Goal: Information Seeking & Learning: Learn about a topic

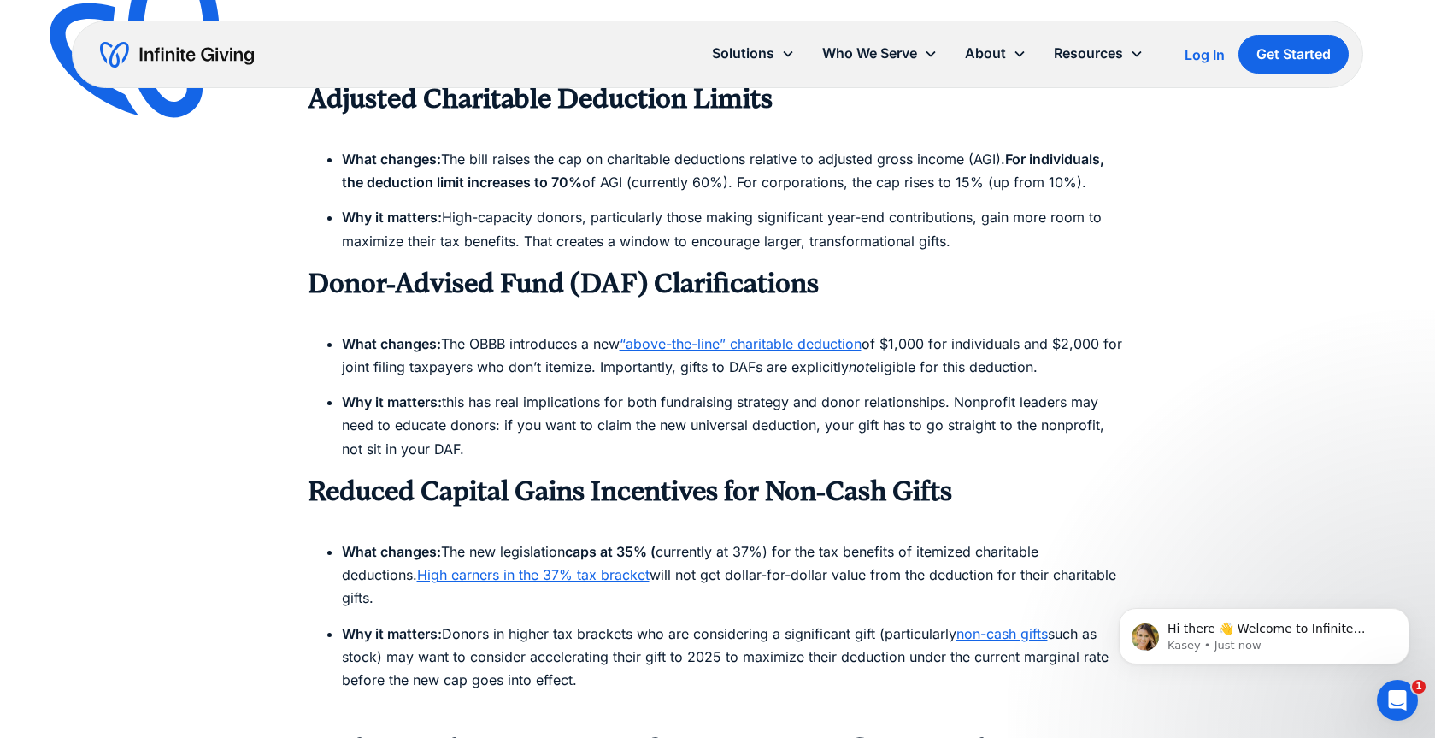
scroll to position [1588, 0]
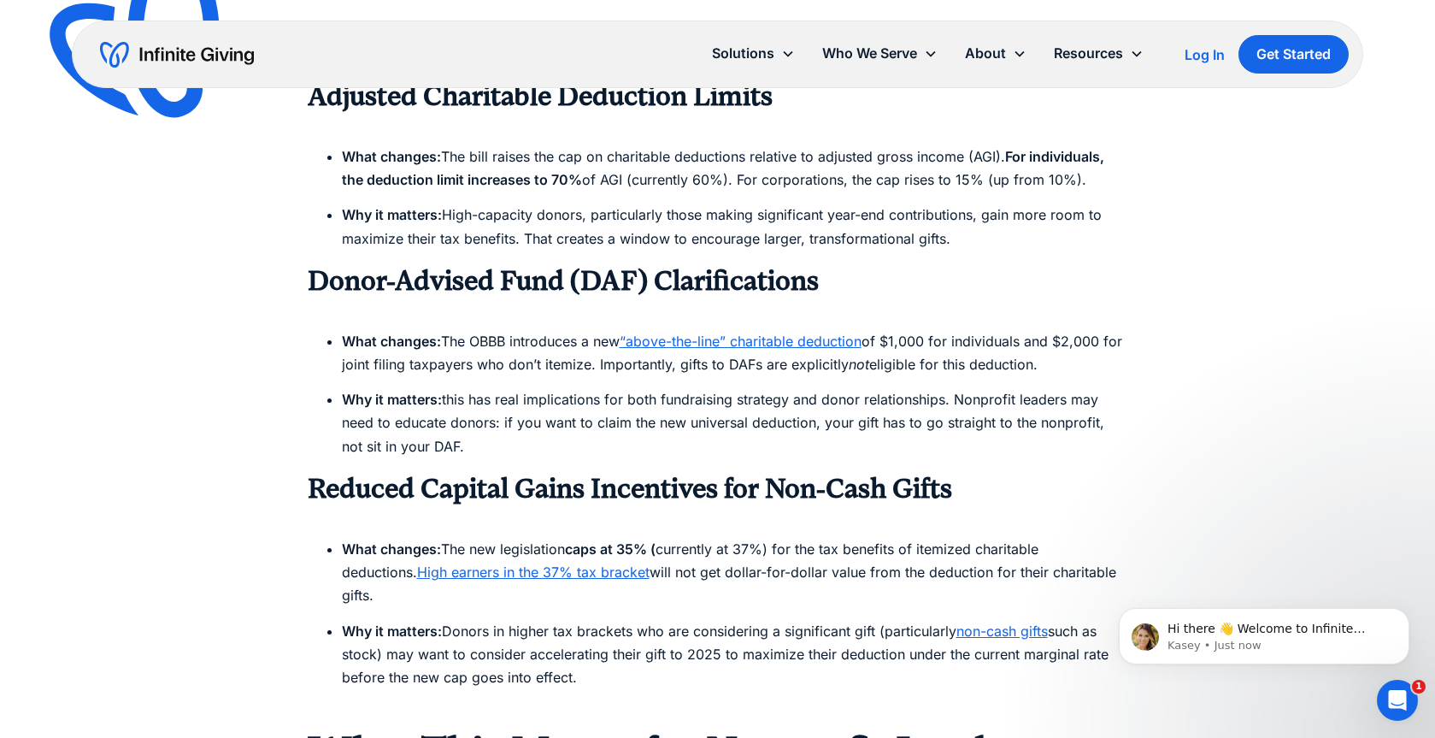
click at [438, 223] on strong "Why it matters:" at bounding box center [392, 214] width 100 height 17
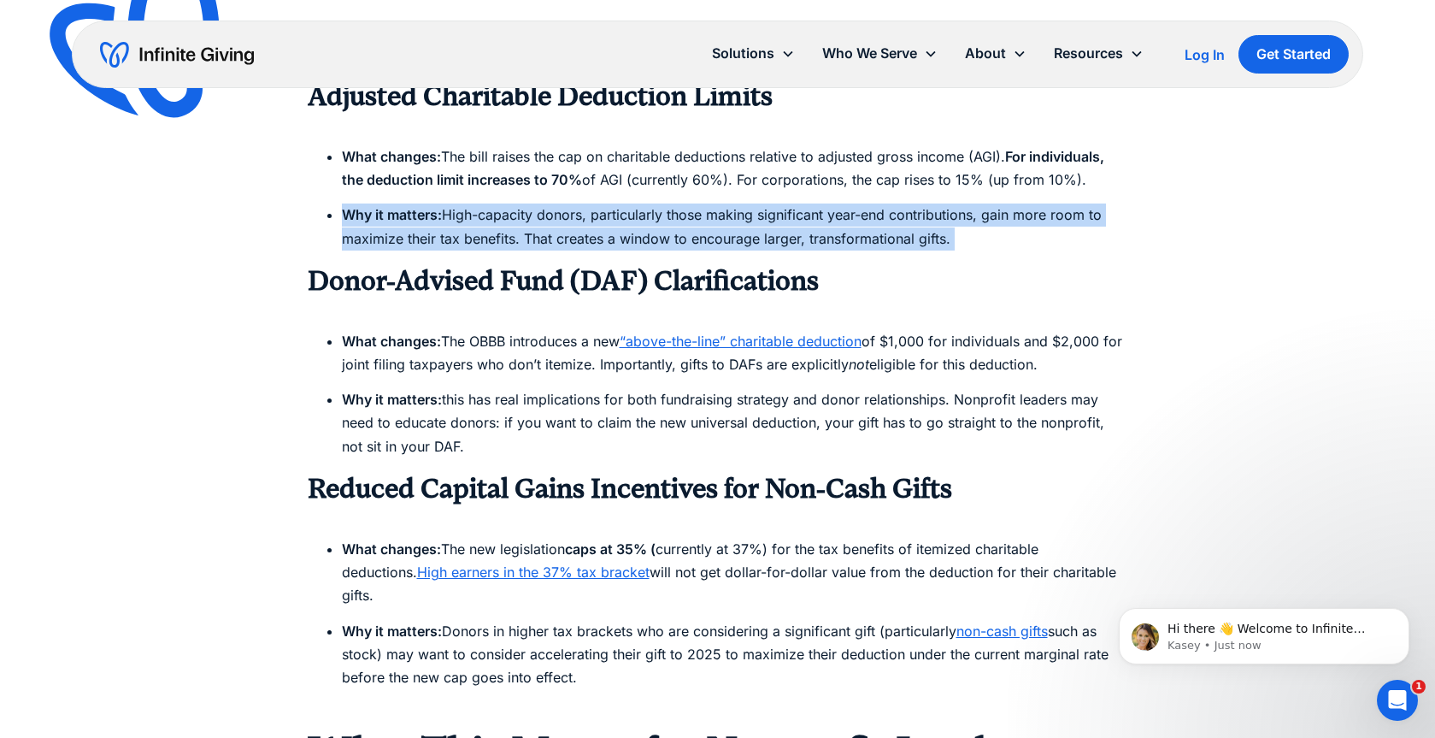
click at [438, 223] on strong "Why it matters:" at bounding box center [392, 214] width 100 height 17
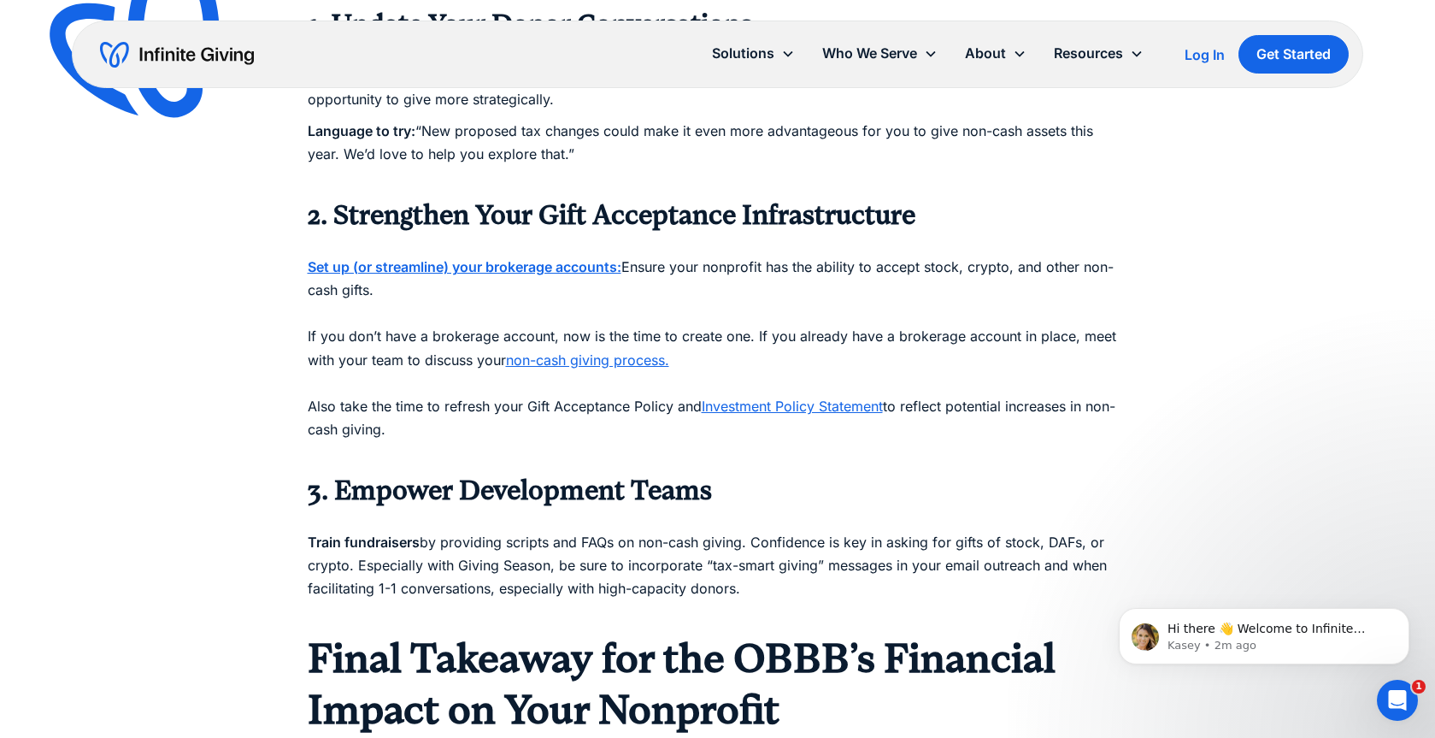
scroll to position [2811, 0]
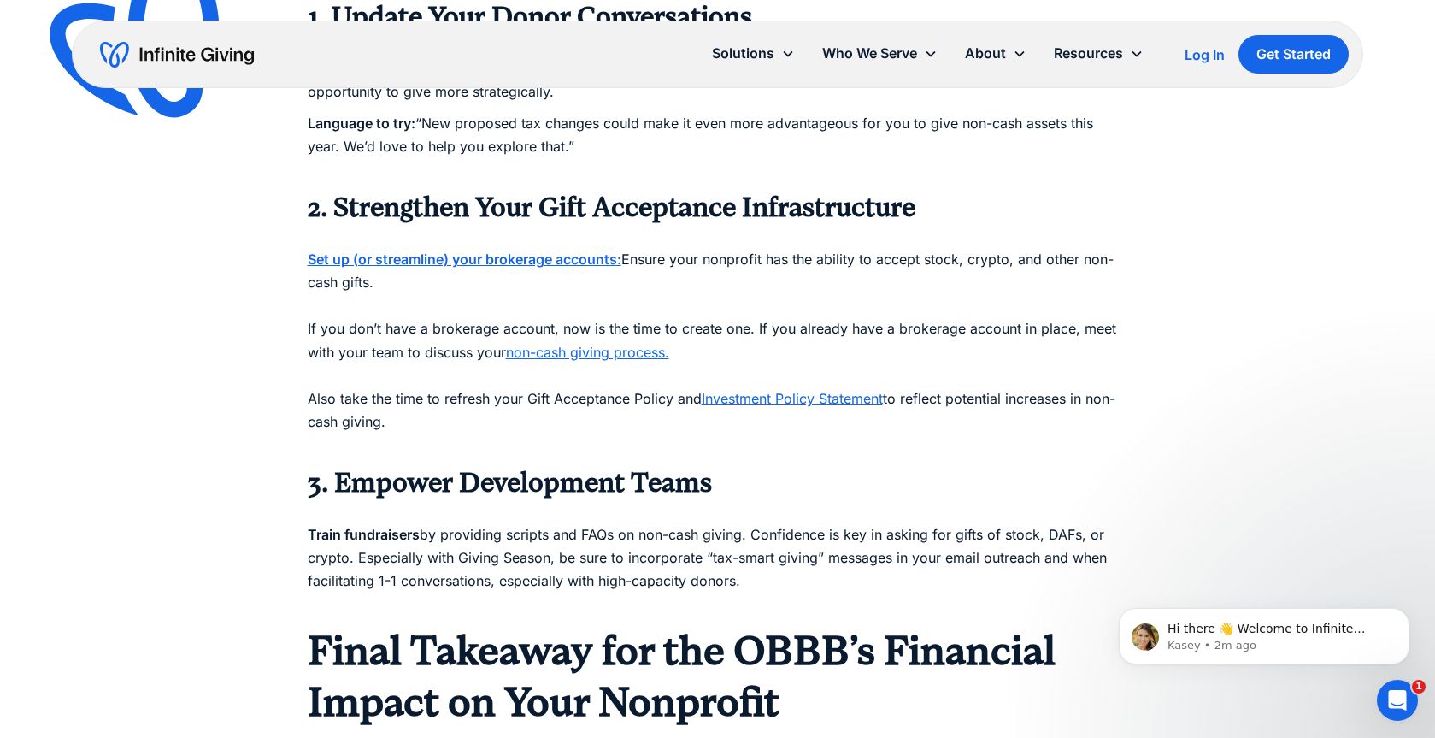
click at [575, 344] on link "non-cash giving process." at bounding box center [587, 352] width 163 height 17
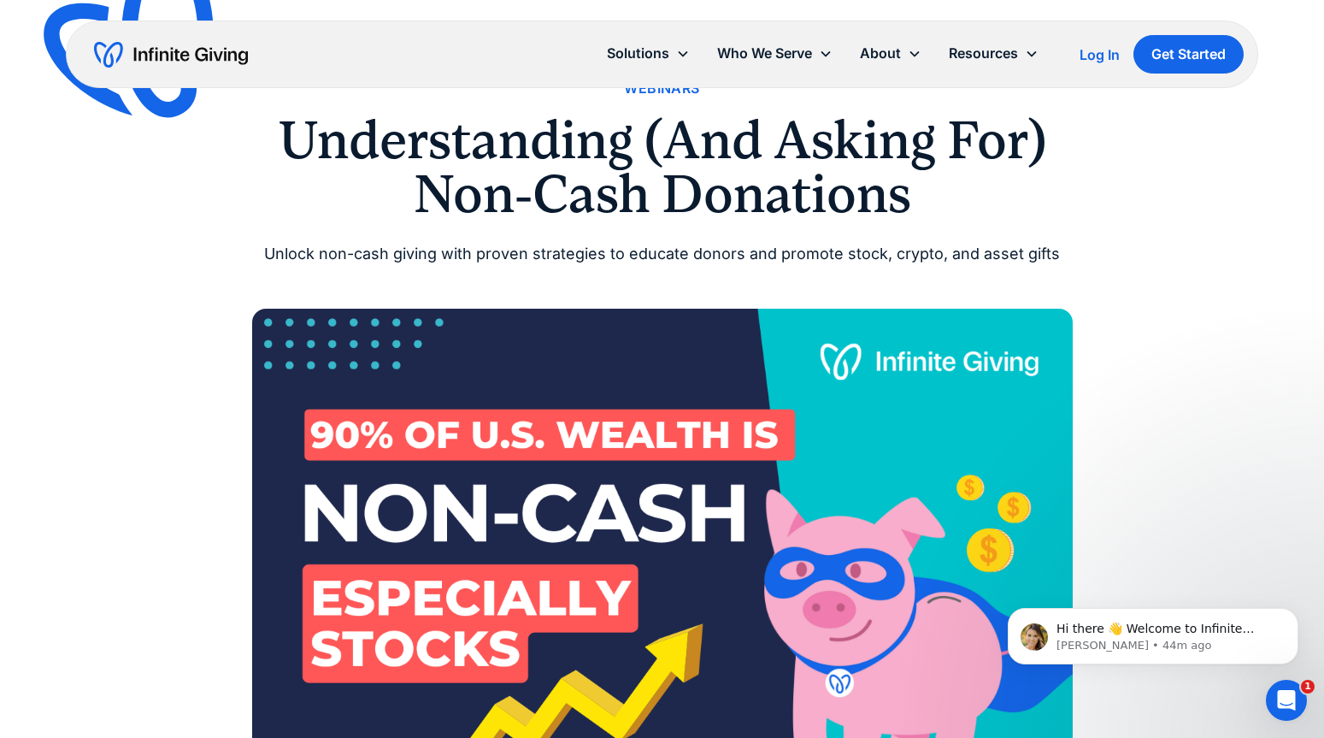
scroll to position [327, 0]
